Goal: Task Accomplishment & Management: Complete application form

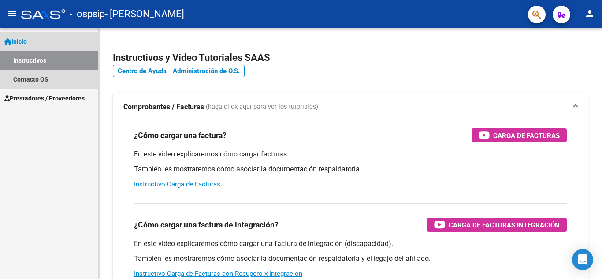
click at [18, 37] on span "Inicio" at bounding box center [15, 42] width 22 height 10
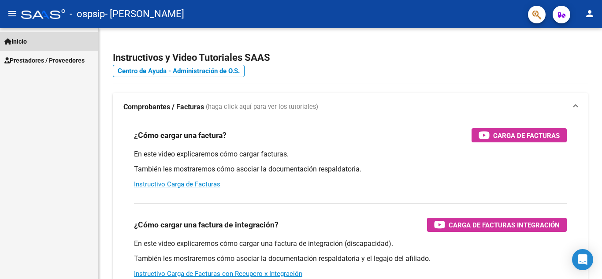
click at [18, 37] on span "Inicio" at bounding box center [15, 42] width 22 height 10
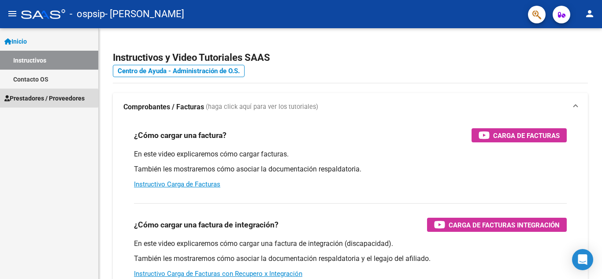
click at [23, 98] on span "Prestadores / Proveedores" at bounding box center [44, 98] width 80 height 10
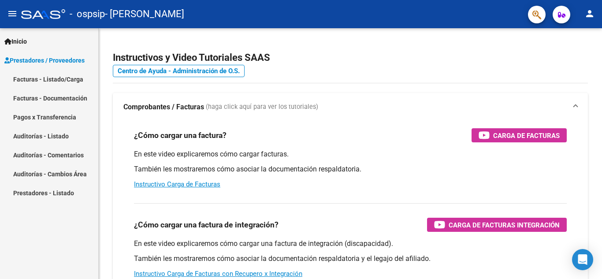
click at [41, 80] on link "Facturas - Listado/Carga" at bounding box center [49, 79] width 98 height 19
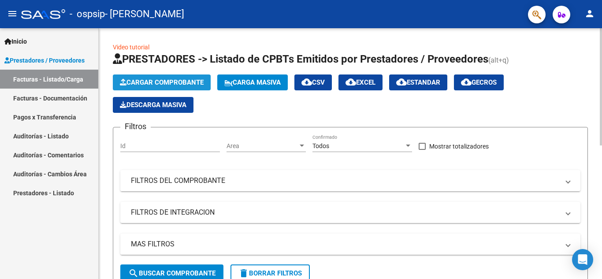
click at [154, 82] on span "Cargar Comprobante" at bounding box center [162, 82] width 84 height 8
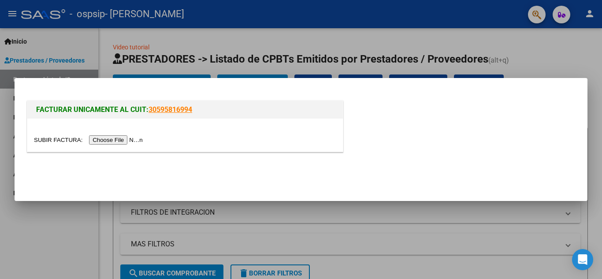
click at [120, 137] on input "file" at bounding box center [90, 139] width 112 height 9
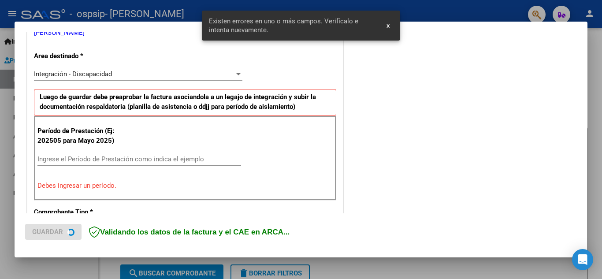
scroll to position [200, 0]
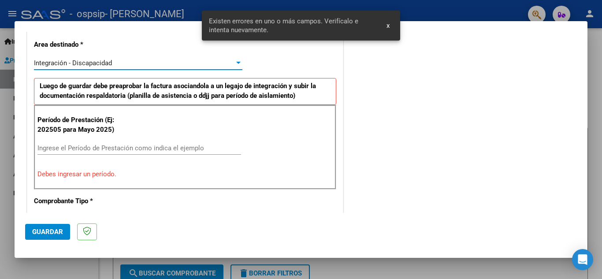
click at [237, 62] on div at bounding box center [238, 63] width 4 height 2
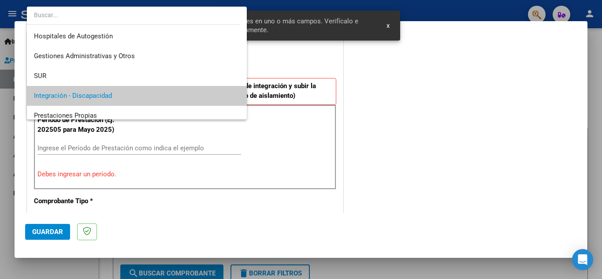
scroll to position [33, 0]
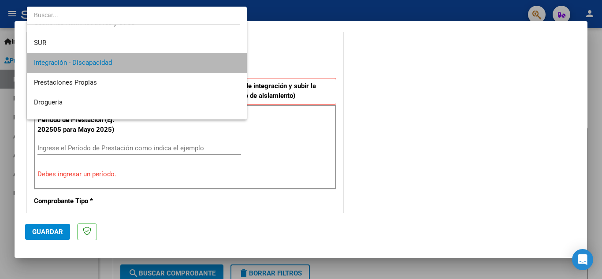
click at [198, 60] on span "Integración - Discapacidad" at bounding box center [137, 63] width 206 height 20
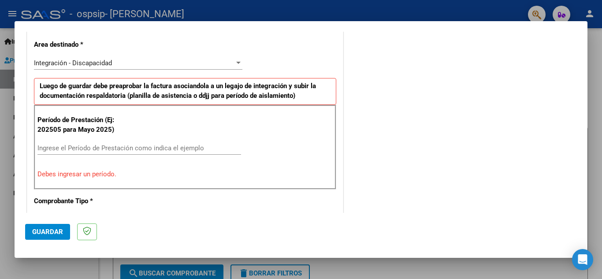
click at [46, 152] on div "Ingrese el Período de Prestación como indica el ejemplo" at bounding box center [139, 148] width 204 height 13
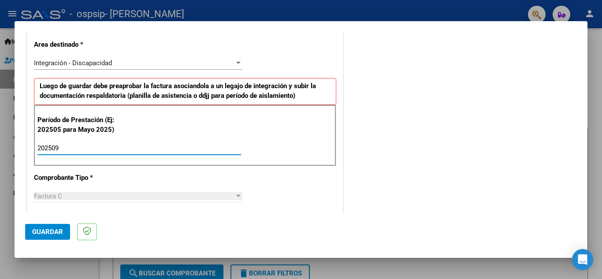
type input "202509"
click at [45, 229] on span "Guardar" at bounding box center [47, 232] width 31 height 8
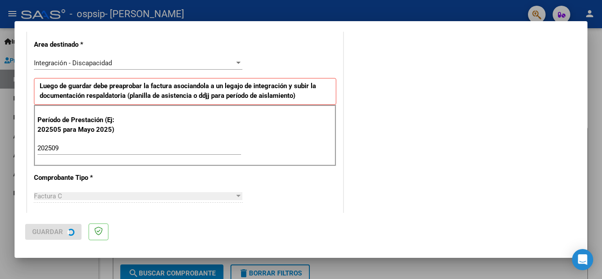
scroll to position [0, 0]
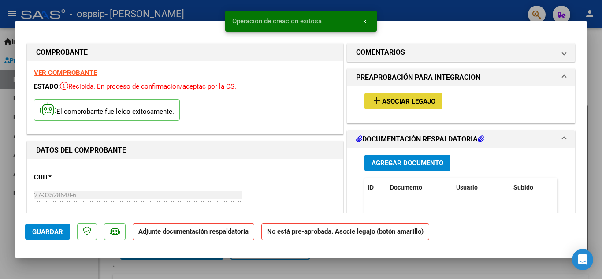
click at [400, 95] on button "add Asociar Legajo" at bounding box center [404, 101] width 78 height 16
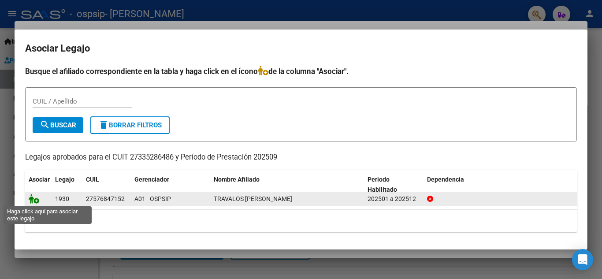
click at [34, 201] on icon at bounding box center [34, 199] width 11 height 10
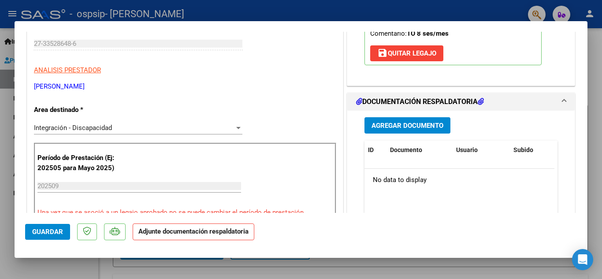
scroll to position [158, 0]
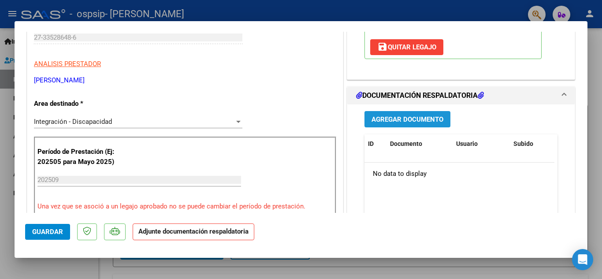
click at [392, 118] on span "Agregar Documento" at bounding box center [408, 120] width 72 height 8
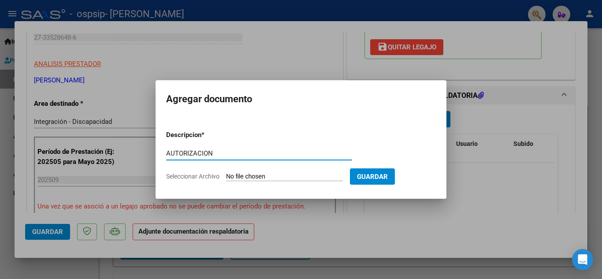
type input "AUTORIZACION"
click at [300, 176] on input "Seleccionar Archivo" at bounding box center [284, 177] width 117 height 8
type input "C:\fakepath\Autorizacion TO.pdf"
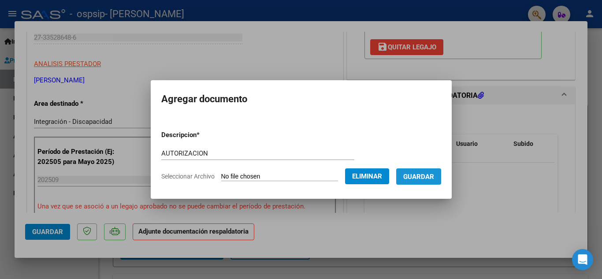
click at [416, 179] on span "Guardar" at bounding box center [418, 177] width 31 height 8
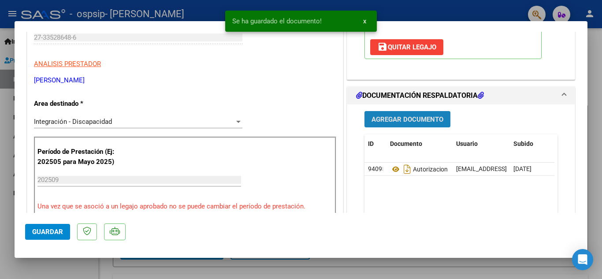
click at [388, 113] on button "Agregar Documento" at bounding box center [408, 119] width 86 height 16
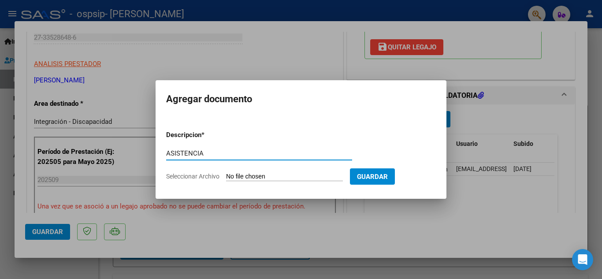
type input "ASISTENCIA"
click at [306, 174] on input "Seleccionar Archivo" at bounding box center [284, 177] width 117 height 8
type input "C:\fakepath\septiembre [PERSON_NAME].pdf"
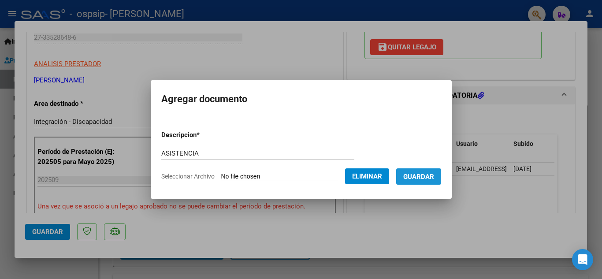
click at [433, 176] on span "Guardar" at bounding box center [418, 177] width 31 height 8
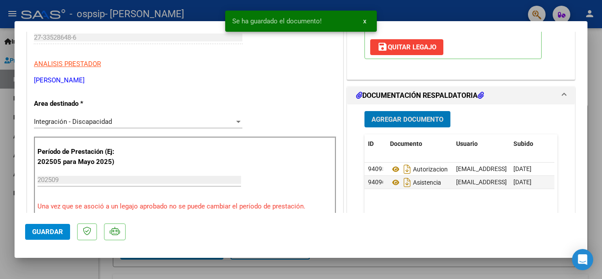
click at [42, 229] on span "Guardar" at bounding box center [47, 232] width 31 height 8
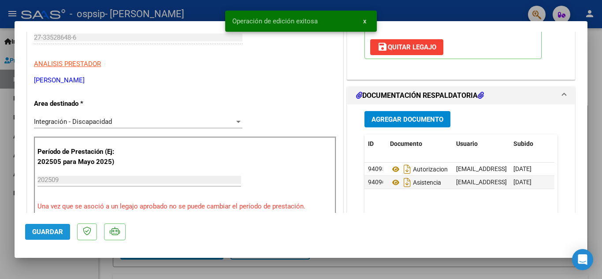
click at [42, 229] on span "Guardar" at bounding box center [47, 232] width 31 height 8
click at [581, 46] on mat-dialog-content "COMPROBANTE VER COMPROBANTE ESTADO: Recibida. En proceso de confirmacion/acepta…" at bounding box center [301, 122] width 573 height 181
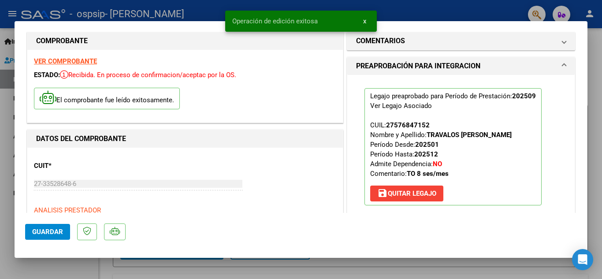
scroll to position [0, 0]
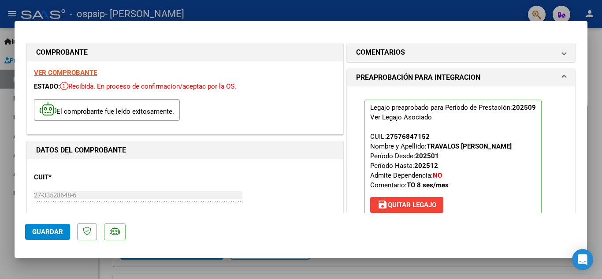
click at [598, 75] on div at bounding box center [301, 139] width 602 height 279
type input "$ 0,00"
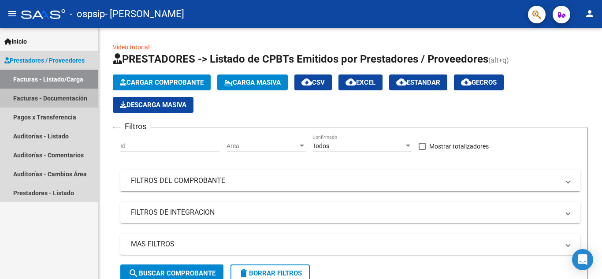
click at [53, 95] on link "Facturas - Documentación" at bounding box center [49, 98] width 98 height 19
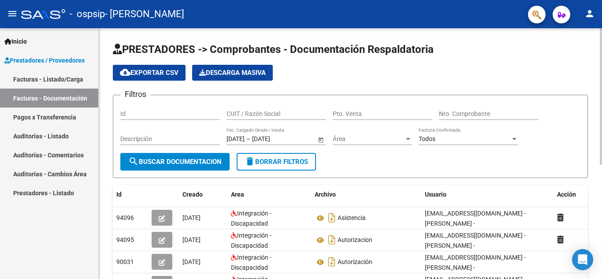
click at [602, 50] on div at bounding box center [601, 96] width 2 height 137
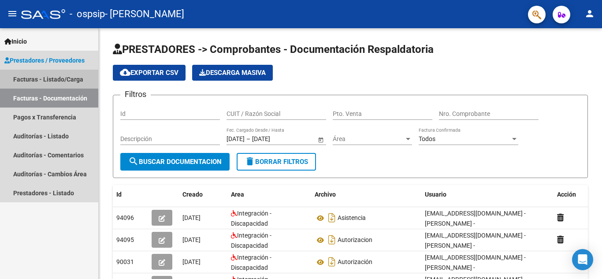
click at [44, 79] on link "Facturas - Listado/Carga" at bounding box center [49, 79] width 98 height 19
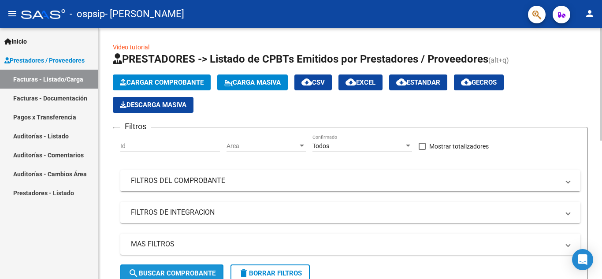
click at [186, 273] on span "search Buscar Comprobante" at bounding box center [171, 273] width 87 height 8
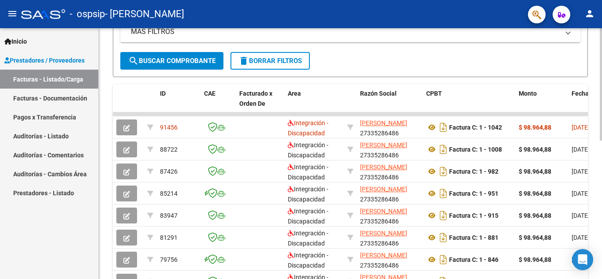
click at [597, 221] on div "Video tutorial PRESTADORES -> Listado de CPBTs Emitidos por Prestadores / Prove…" at bounding box center [352, 92] width 506 height 553
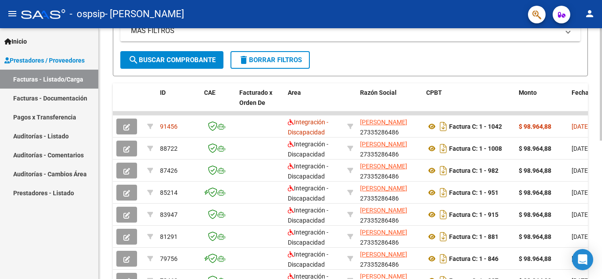
drag, startPoint x: 583, startPoint y: 112, endPoint x: 598, endPoint y: 116, distance: 16.3
click at [598, 116] on div "Video tutorial PRESTADORES -> Listado de CPBTs Emitidos por Prestadores / Prove…" at bounding box center [351, 91] width 504 height 553
drag, startPoint x: 600, startPoint y: 134, endPoint x: 599, endPoint y: 158, distance: 23.4
click at [599, 158] on div "Video tutorial PRESTADORES -> Listado de CPBTs Emitidos por Prestadores / Prove…" at bounding box center [351, 91] width 504 height 553
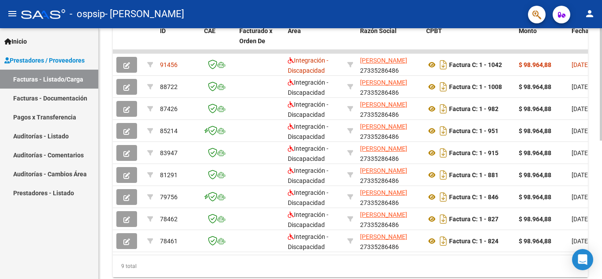
scroll to position [273, 0]
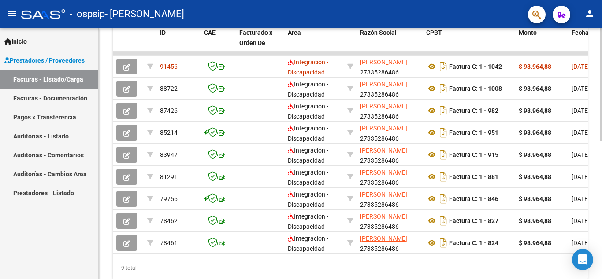
click at [602, 185] on div at bounding box center [601, 210] width 2 height 112
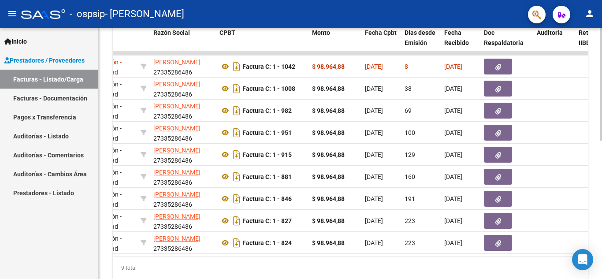
scroll to position [0, 0]
